Goal: Task Accomplishment & Management: Complete application form

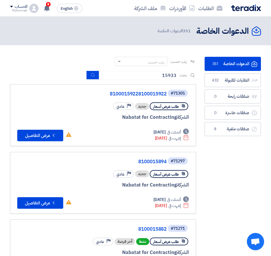
type input "15933"
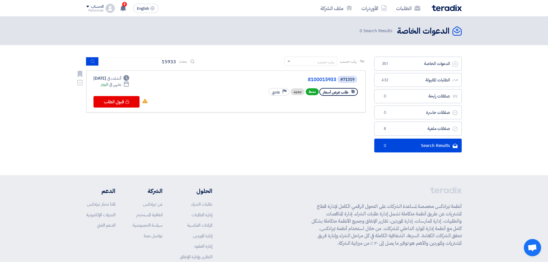
click at [271, 76] on div "#71319 8100015933" at bounding box center [289, 79] width 138 height 8
click at [271, 77] on link "8100015933" at bounding box center [278, 79] width 115 height 5
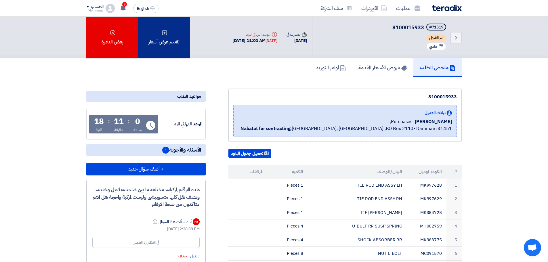
click at [168, 43] on div "تقديم عرض أسعار" at bounding box center [164, 38] width 52 height 42
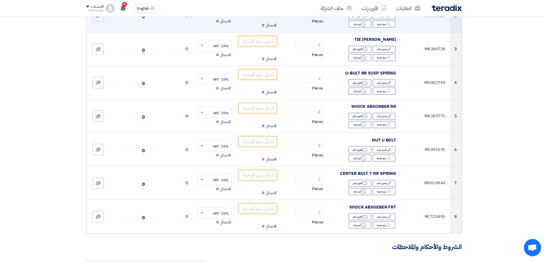
scroll to position [144, 0]
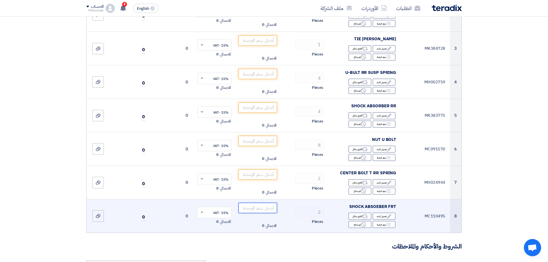
click at [262, 210] on input "number" at bounding box center [258, 208] width 39 height 10
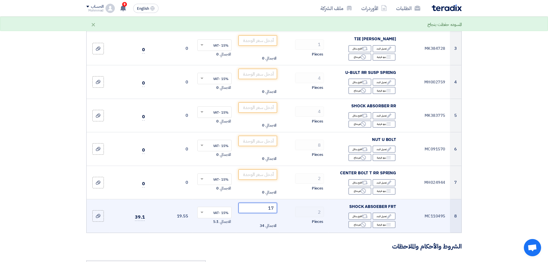
type input "1"
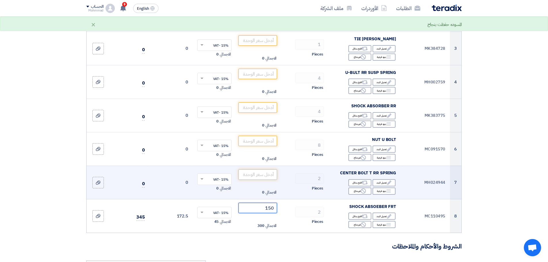
type input "150"
click at [260, 174] on input "number" at bounding box center [258, 175] width 39 height 10
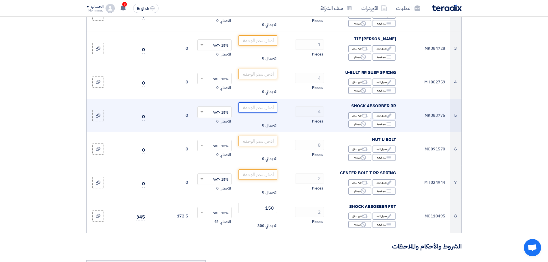
click at [267, 108] on input "number" at bounding box center [258, 107] width 39 height 10
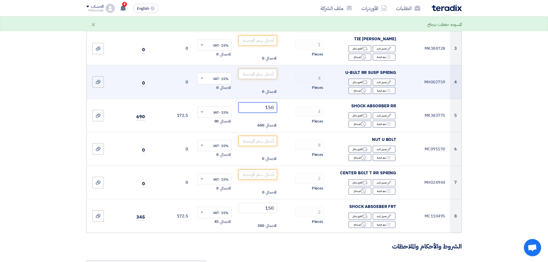
type input "150"
click at [267, 72] on input "number" at bounding box center [258, 74] width 39 height 10
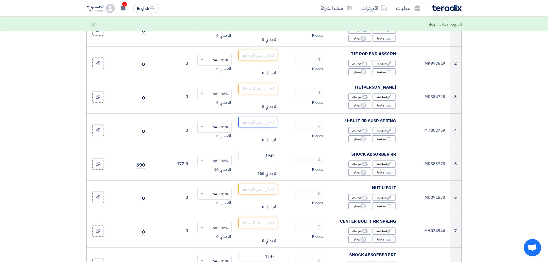
scroll to position [58, 0]
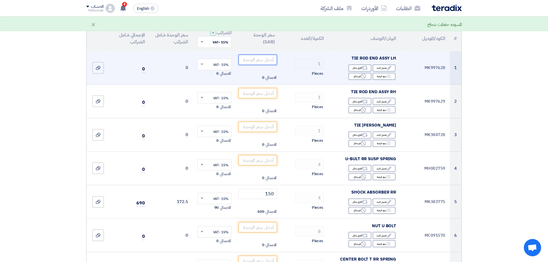
click at [257, 61] on input "number" at bounding box center [258, 60] width 39 height 10
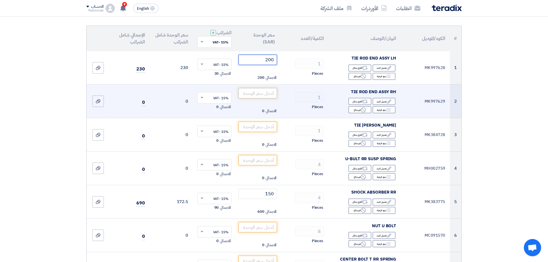
type input "200"
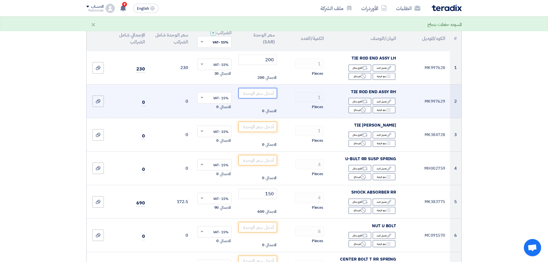
click at [263, 93] on input "number" at bounding box center [258, 93] width 39 height 10
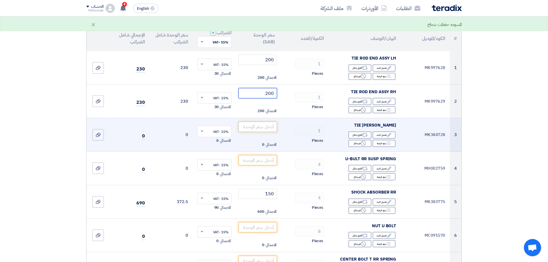
type input "200"
click at [261, 124] on input "number" at bounding box center [258, 127] width 39 height 10
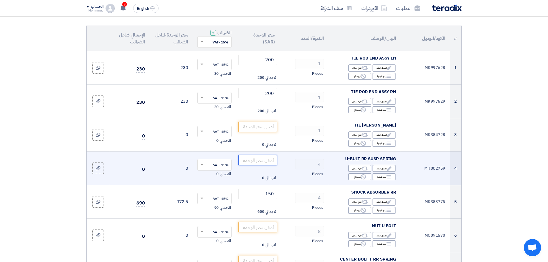
click at [257, 163] on input "number" at bounding box center [258, 160] width 39 height 10
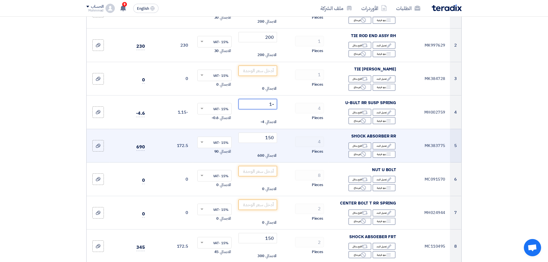
scroll to position [144, 0]
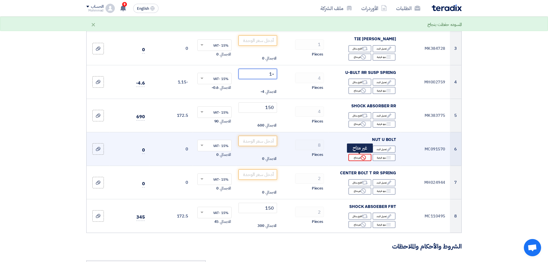
type input "-1"
click at [271, 159] on div "Reject غير متاح" at bounding box center [360, 157] width 23 height 7
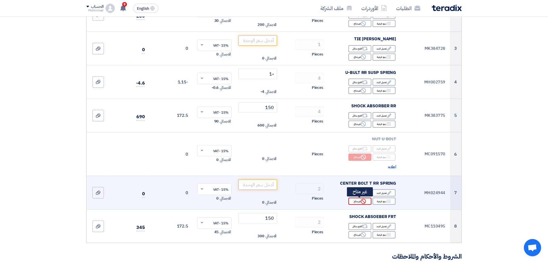
click at [271, 204] on div "Reject غير متاح" at bounding box center [360, 201] width 23 height 7
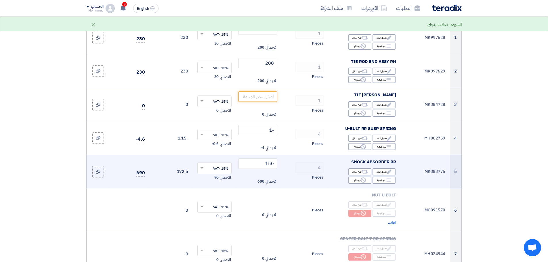
scroll to position [86, 0]
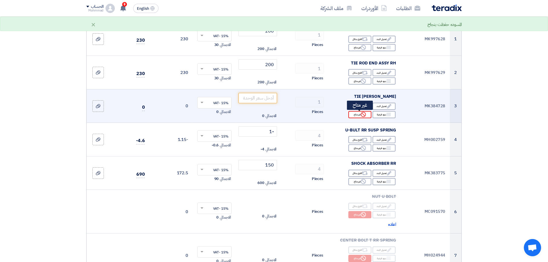
click at [271, 116] on div "Reject غير متاح" at bounding box center [360, 114] width 23 height 7
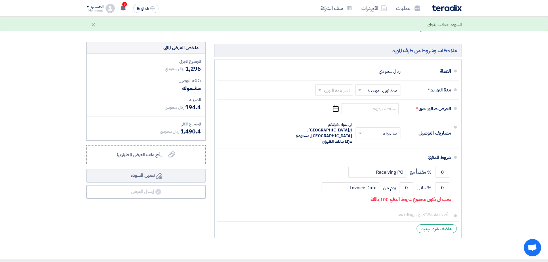
scroll to position [403, 0]
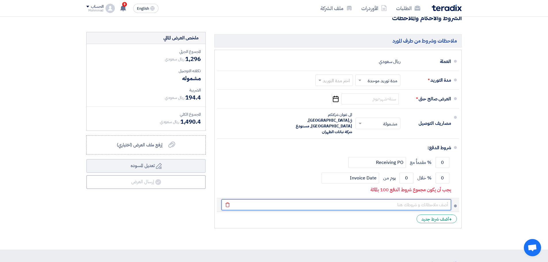
click at [271, 203] on input "text" at bounding box center [337, 204] width 230 height 11
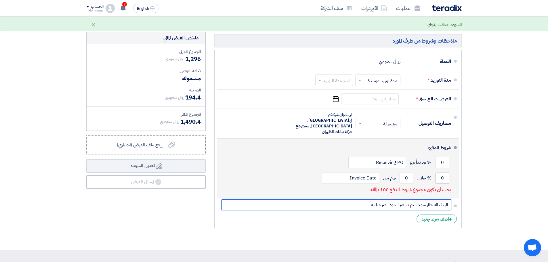
type input "الرجاء الانتظار سوف يتم تسعير البنود الغير متاحة"
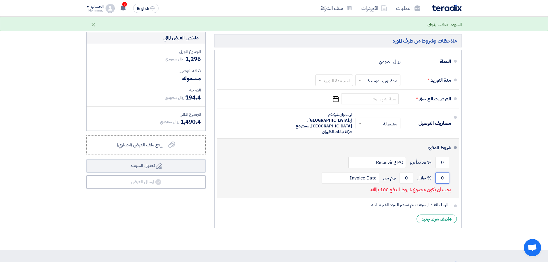
click at [271, 174] on input "0" at bounding box center [443, 178] width 14 height 11
type input "100"
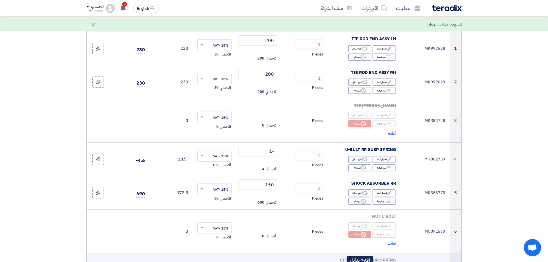
scroll to position [0, 0]
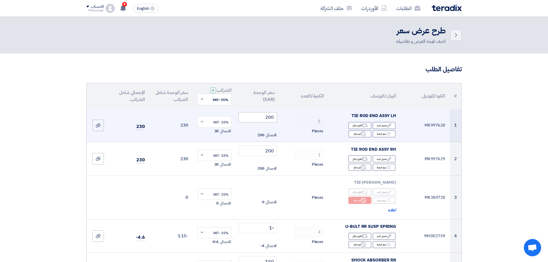
type input "60"
click at [271, 118] on input "200" at bounding box center [258, 117] width 39 height 10
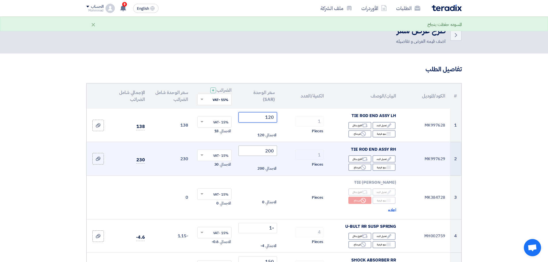
type input "120"
click at [269, 152] on input "200" at bounding box center [258, 151] width 39 height 10
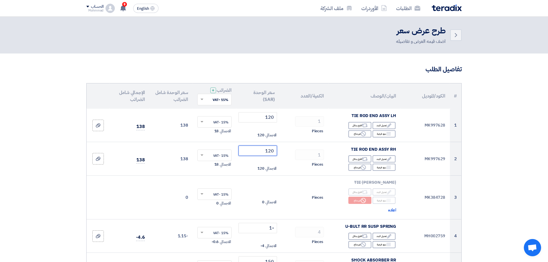
type input "120"
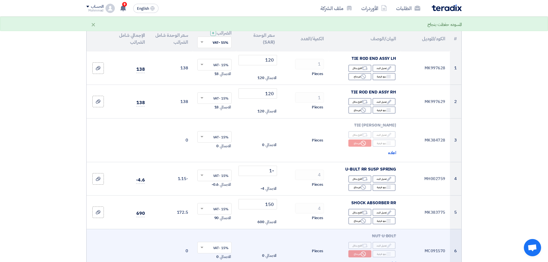
scroll to position [58, 0]
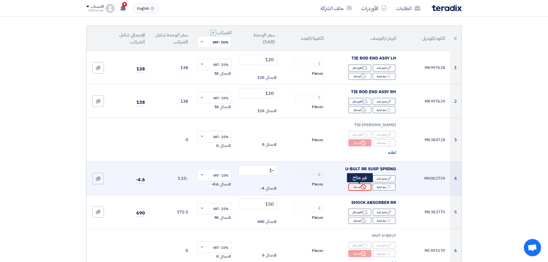
click at [271, 187] on div "Reject غير متاح" at bounding box center [360, 187] width 23 height 7
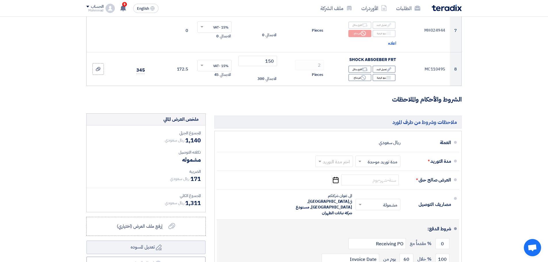
scroll to position [345, 0]
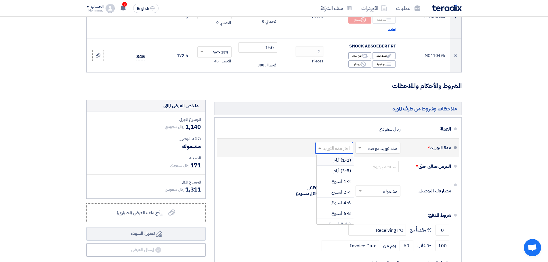
click at [271, 151] on input "text" at bounding box center [333, 149] width 35 height 8
click at [271, 160] on span "(1-2) أيام" at bounding box center [343, 160] width 18 height 7
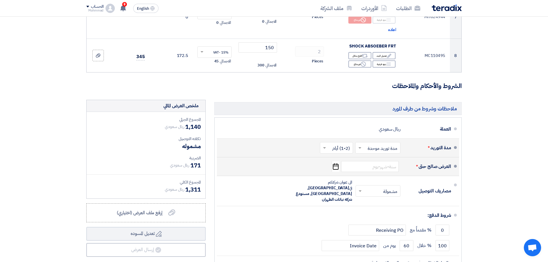
click at [271, 168] on icon "Pick a date" at bounding box center [336, 166] width 8 height 10
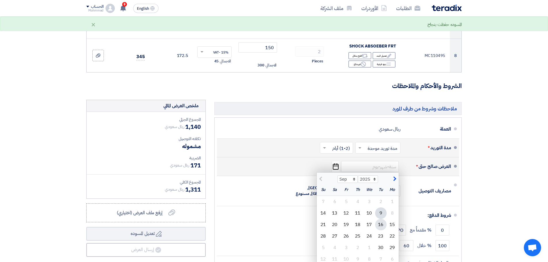
click at [271, 225] on div "16" at bounding box center [381, 225] width 12 height 12
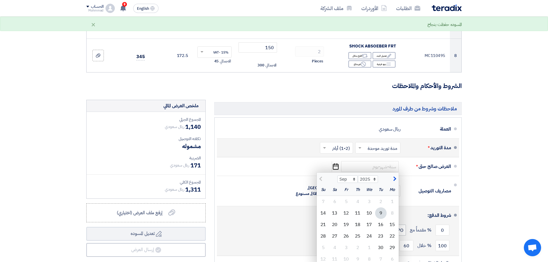
type input "[DATE]"
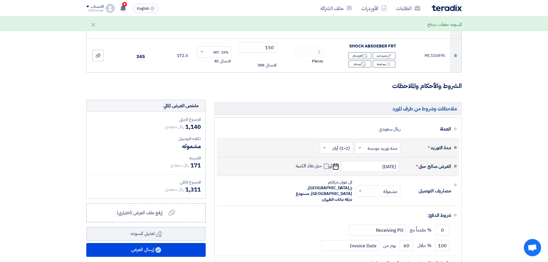
click at [271, 164] on span at bounding box center [326, 166] width 5 height 5
click at [271, 164] on input "حتى نفاذ الكمية" at bounding box center [309, 168] width 28 height 11
checkbox input "true"
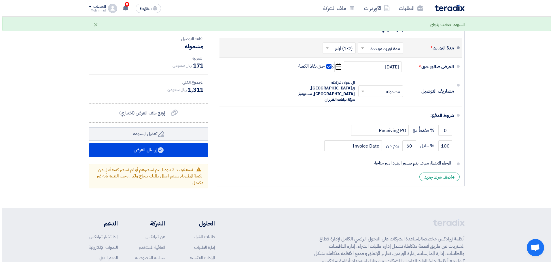
scroll to position [461, 0]
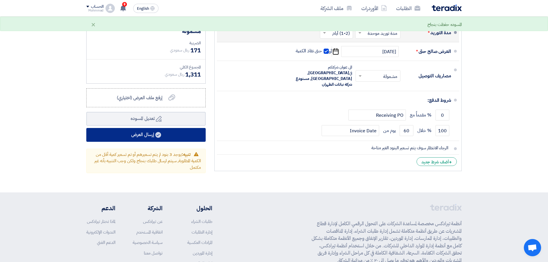
click at [154, 138] on button "إرسال العرض" at bounding box center [145, 135] width 119 height 14
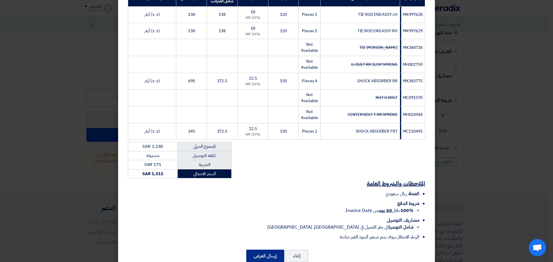
scroll to position [118, 0]
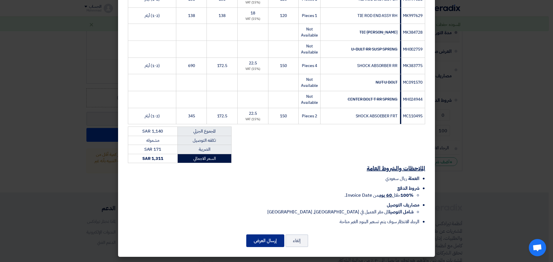
click at [271, 240] on button "إرسال العرض" at bounding box center [265, 241] width 38 height 13
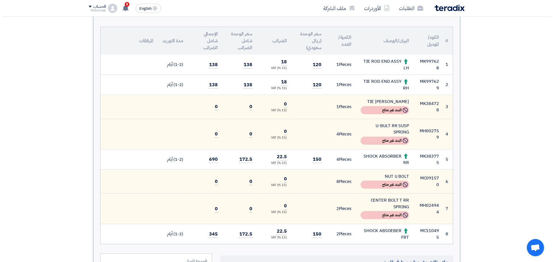
scroll to position [58, 0]
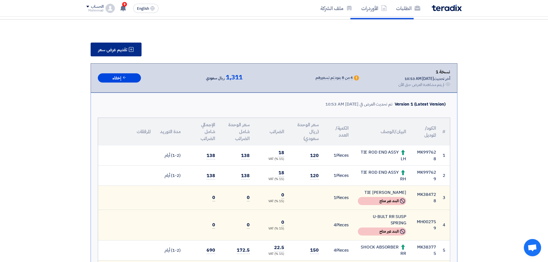
click at [117, 49] on span "تقديم عرض سعر" at bounding box center [112, 49] width 29 height 5
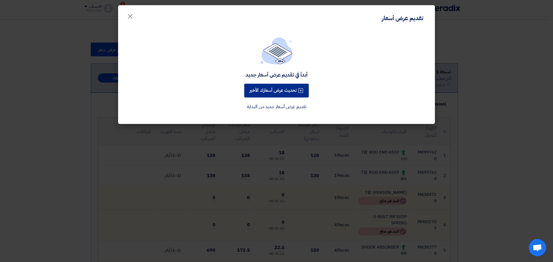
click at [271, 87] on button "تحديث عرض أسعارك الأخير" at bounding box center [276, 91] width 64 height 14
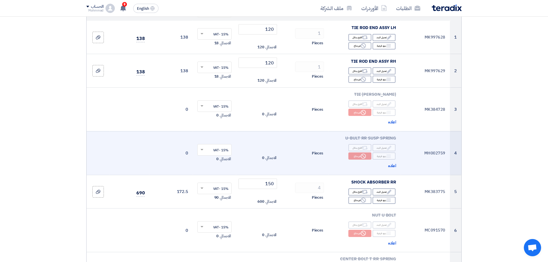
scroll to position [74, 0]
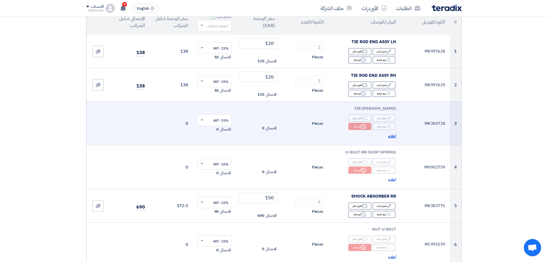
click at [271, 136] on span "اعاده" at bounding box center [392, 136] width 8 height 7
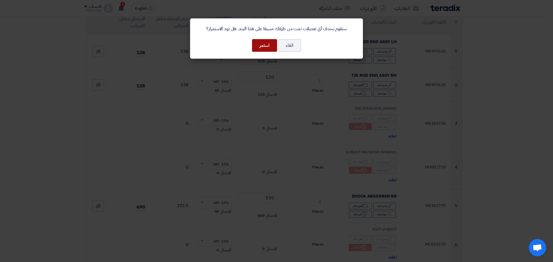
click at [265, 47] on button "استمر" at bounding box center [264, 45] width 25 height 13
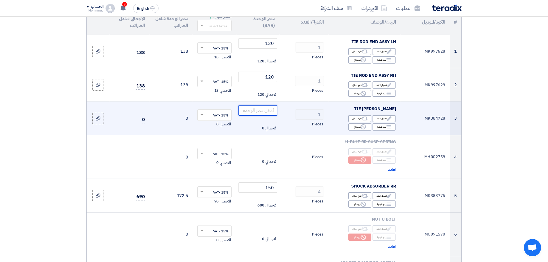
click at [259, 113] on input "number" at bounding box center [258, 110] width 39 height 10
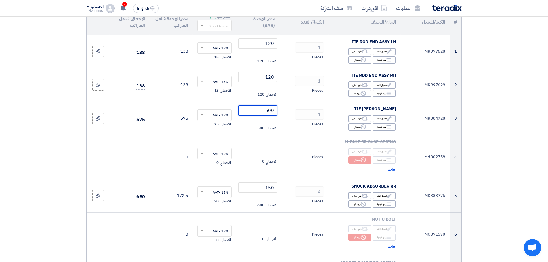
type input "500"
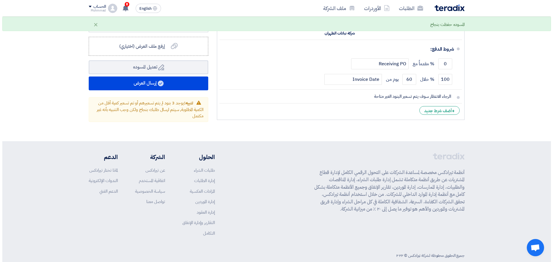
scroll to position [506, 0]
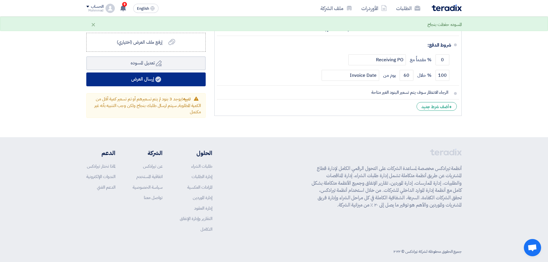
click at [170, 78] on button "إرسال العرض" at bounding box center [145, 80] width 119 height 14
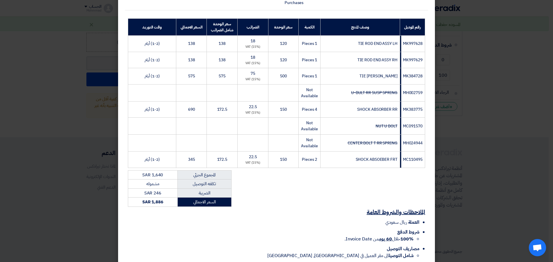
scroll to position [117, 0]
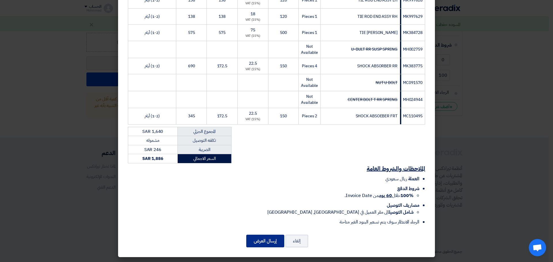
click at [265, 243] on button "إرسال العرض" at bounding box center [265, 241] width 38 height 13
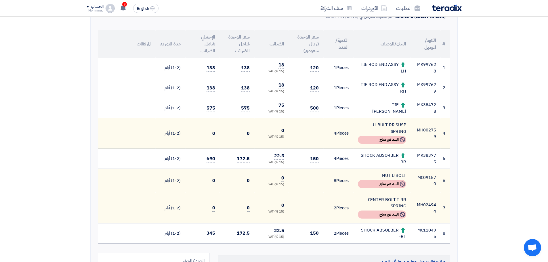
scroll to position [144, 0]
